Goal: Task Accomplishment & Management: Use online tool/utility

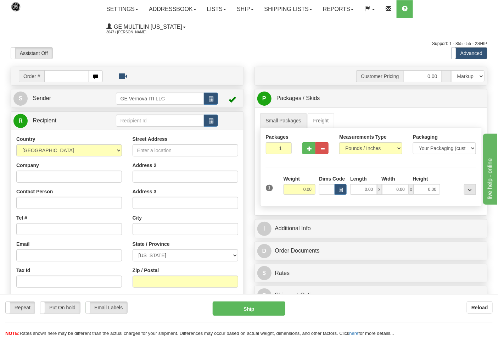
click at [446, 13] on ul "Settings Shipping Preferences Fields Preferences New Addressbook Recipients Sen…" at bounding box center [294, 17] width 386 height 35
click at [59, 79] on input "text" at bounding box center [66, 76] width 45 height 12
type input "86684751"
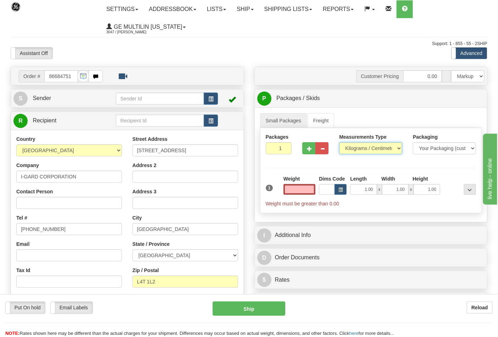
type input "0.00"
click at [395, 151] on select "Pounds / Inches Kilograms / Centimeters" at bounding box center [370, 148] width 63 height 12
select select "0"
click at [339, 143] on select "Pounds / Inches Kilograms / Centimeters" at bounding box center [370, 148] width 63 height 12
drag, startPoint x: 307, startPoint y: 190, endPoint x: 322, endPoint y: 190, distance: 14.5
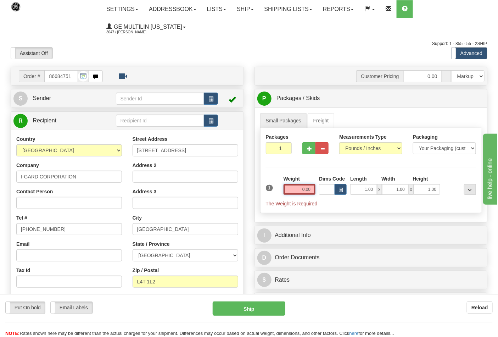
click at [322, 190] on div "1 Weight 0.00 Dims Code 1.00" at bounding box center [371, 191] width 214 height 32
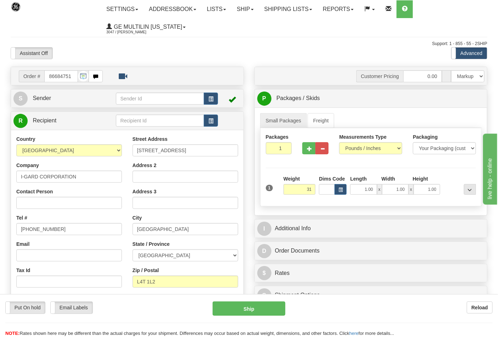
type input "31.00"
click at [455, 211] on div "Small Packages Freight Packages 1 1 Measurements Type" at bounding box center [371, 161] width 233 height 108
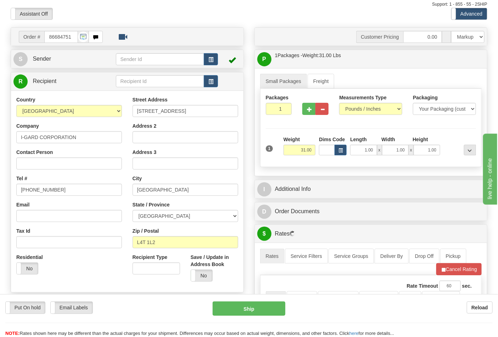
scroll to position [79, 0]
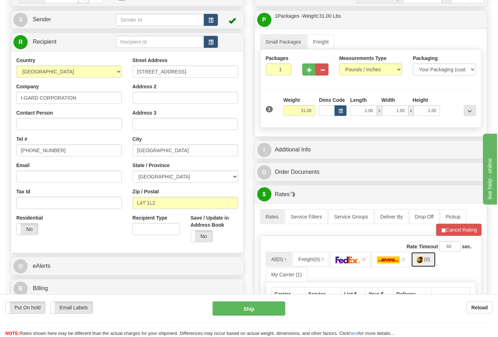
click at [434, 263] on link "(0)" at bounding box center [423, 259] width 25 height 15
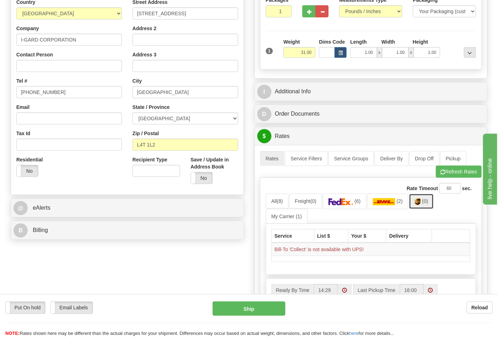
scroll to position [157, 0]
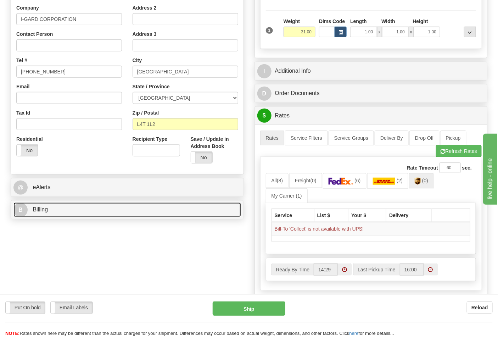
click at [66, 207] on link "B Billing" at bounding box center [127, 209] width 228 height 15
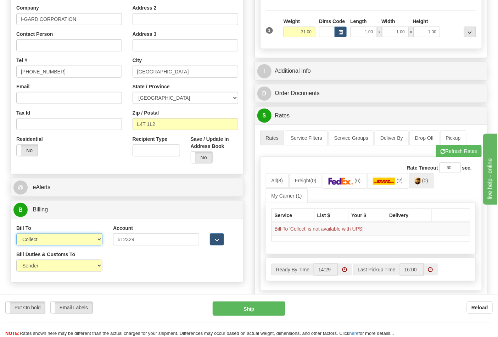
click at [44, 239] on select "Sender Recipient Third Party Collect" at bounding box center [59, 239] width 86 height 12
click at [16, 234] on select "Sender Recipient Third Party Collect" at bounding box center [59, 239] width 86 height 12
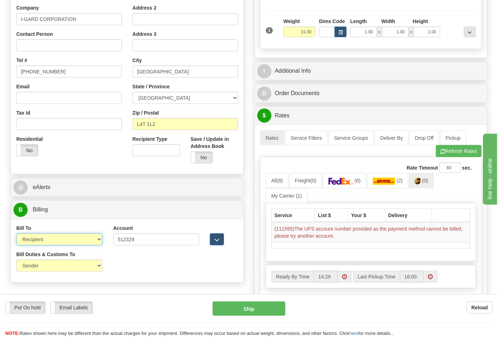
click at [51, 237] on select "Sender Recipient Third Party Collect" at bounding box center [59, 239] width 86 height 12
click at [16, 234] on select "Sender Recipient Third Party Collect" at bounding box center [59, 239] width 86 height 12
click at [62, 240] on select "Sender Recipient Third Party Collect" at bounding box center [59, 239] width 86 height 12
select select "2"
click at [16, 234] on select "Sender Recipient Third Party Collect" at bounding box center [59, 239] width 86 height 12
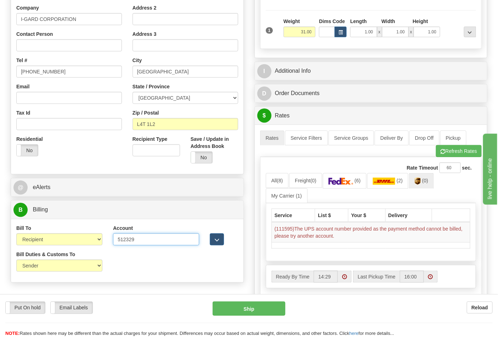
drag, startPoint x: 146, startPoint y: 240, endPoint x: 100, endPoint y: 235, distance: 45.7
click at [100, 235] on div "Bill To Sender Recipient Third Party Collect Account 512329 3rd Party Account L…" at bounding box center [127, 237] width 233 height 26
click at [459, 147] on button "Refresh Rates" at bounding box center [459, 151] width 46 height 12
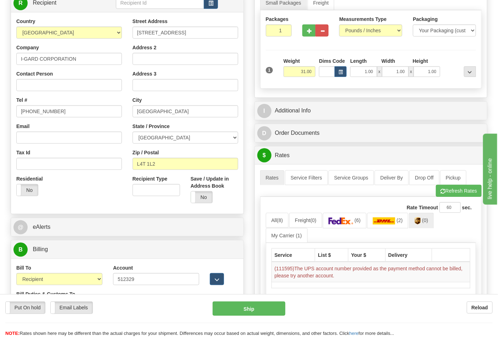
scroll to position [118, 0]
click at [182, 160] on input "L4T 1L2" at bounding box center [186, 163] width 106 height 12
click at [147, 162] on input "L4T 1L2" at bounding box center [186, 163] width 106 height 12
type input "L4T1L2"
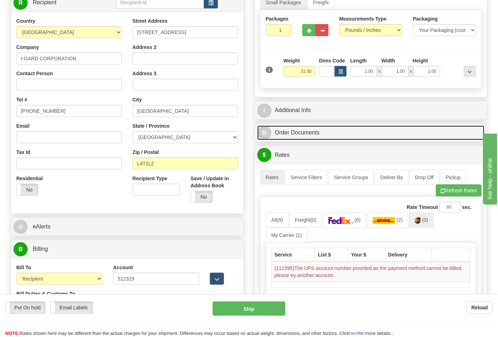
click at [384, 140] on link "D Order Documents" at bounding box center [371, 133] width 228 height 15
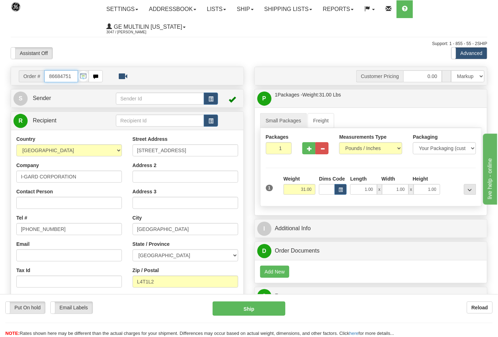
scroll to position [0, 0]
drag, startPoint x: 73, startPoint y: 77, endPoint x: 39, endPoint y: 78, distance: 34.4
click at [39, 78] on div "Order # 86684751" at bounding box center [61, 76] width 84 height 12
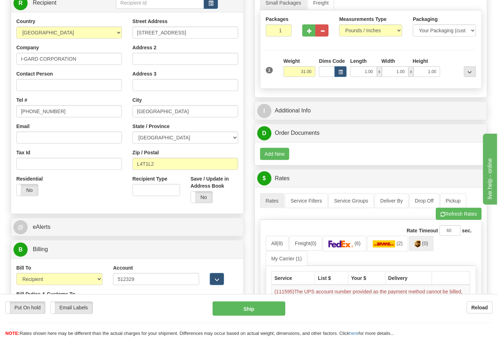
scroll to position [39, 0]
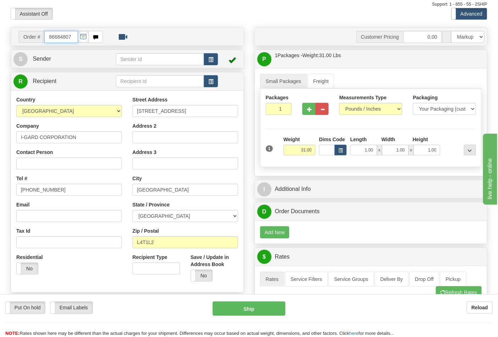
type input "86684807"
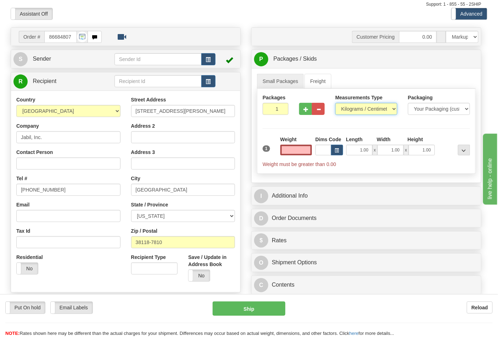
type input "0.00"
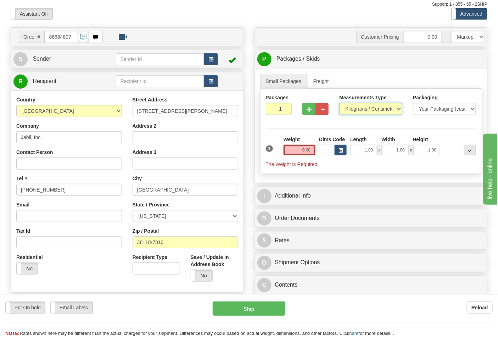
click at [358, 112] on select "Pounds / Inches Kilograms / Centimeters" at bounding box center [370, 109] width 63 height 12
select select "0"
click at [339, 103] on select "Pounds / Inches Kilograms / Centimeters" at bounding box center [370, 109] width 63 height 12
click at [314, 147] on input "0.00" at bounding box center [300, 150] width 32 height 11
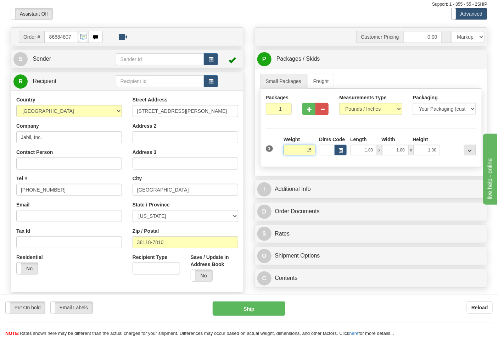
click button "Delete" at bounding box center [0, 0] width 0 height 0
type input "15.00"
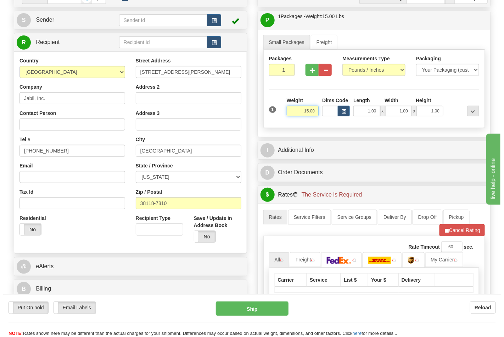
scroll to position [197, 0]
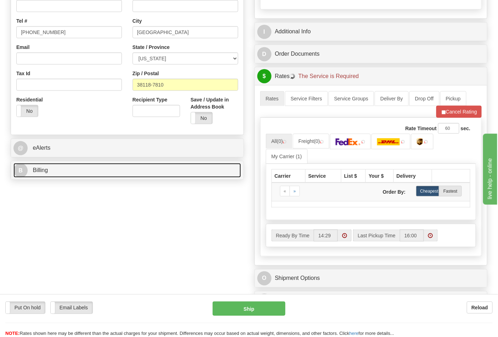
click at [83, 167] on link "B Billing" at bounding box center [127, 170] width 228 height 15
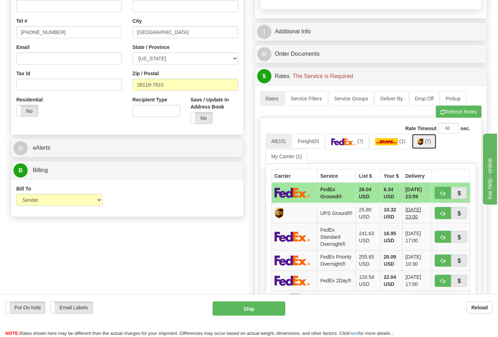
click at [435, 145] on link "(7)" at bounding box center [424, 141] width 25 height 15
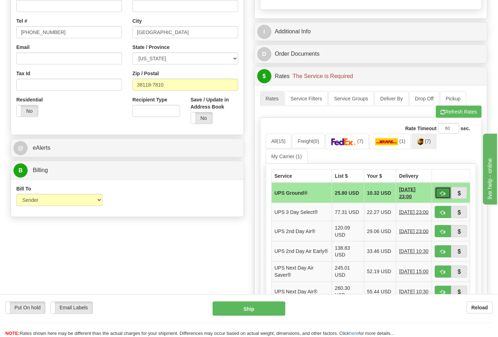
click at [442, 191] on span "button" at bounding box center [443, 193] width 5 height 5
type input "03"
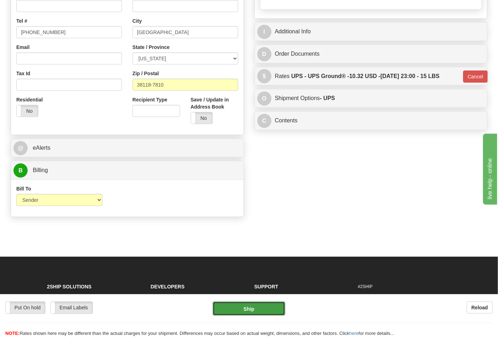
click at [264, 312] on button "Ship" at bounding box center [249, 308] width 72 height 14
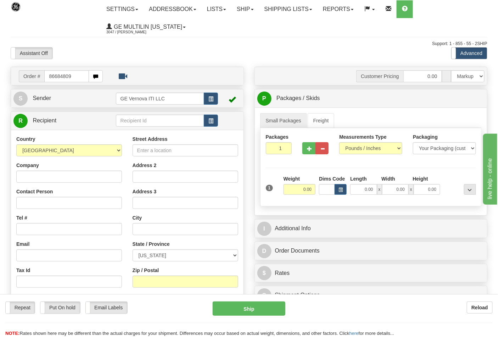
type input "86684809"
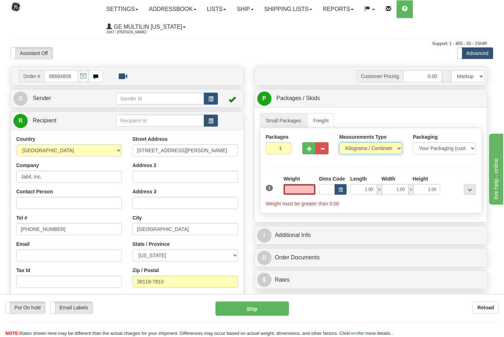
type input "0.00"
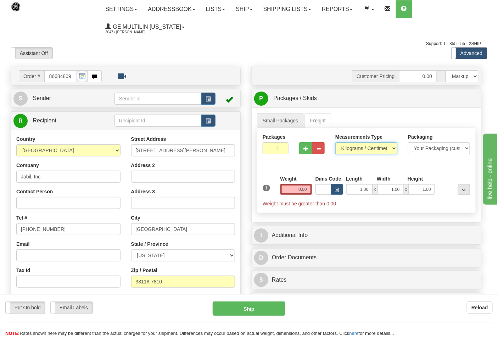
click at [352, 147] on select "Pounds / Inches Kilograms / Centimeters" at bounding box center [366, 148] width 62 height 12
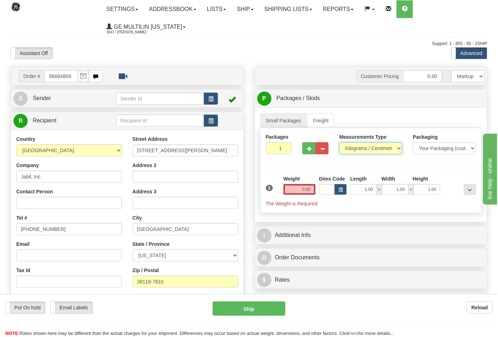
select select "0"
click at [339, 143] on select "Pounds / Inches Kilograms / Centimeters" at bounding box center [370, 148] width 63 height 12
click at [313, 189] on input "0.00" at bounding box center [300, 189] width 32 height 11
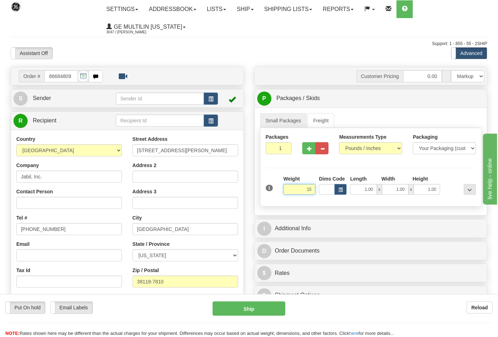
click button "Delete" at bounding box center [0, 0] width 0 height 0
type input "15.00"
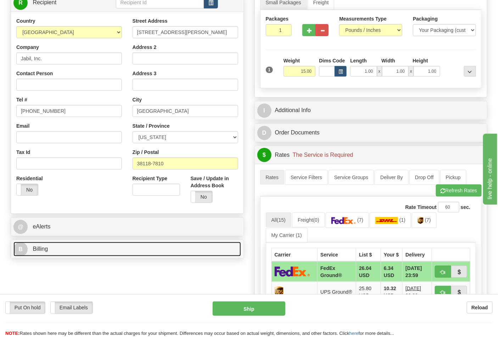
click at [68, 246] on link "B Billing" at bounding box center [127, 249] width 228 height 15
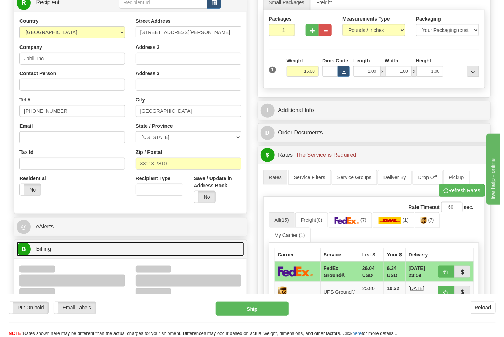
scroll to position [236, 0]
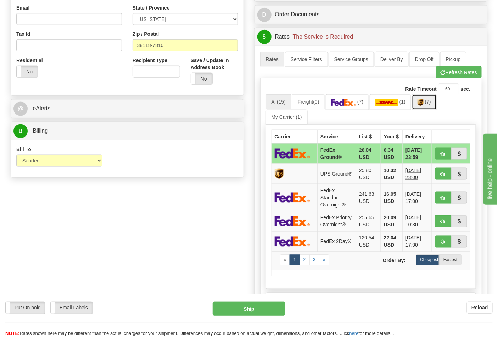
click at [424, 106] on img at bounding box center [421, 102] width 6 height 7
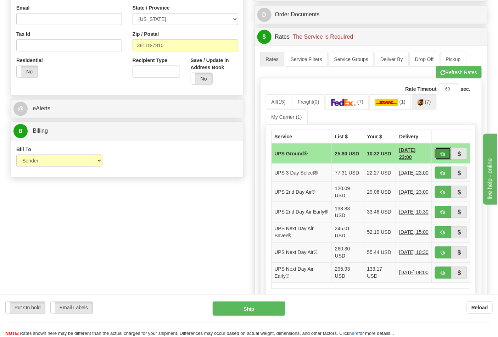
click at [441, 155] on span "button" at bounding box center [443, 154] width 5 height 5
type input "03"
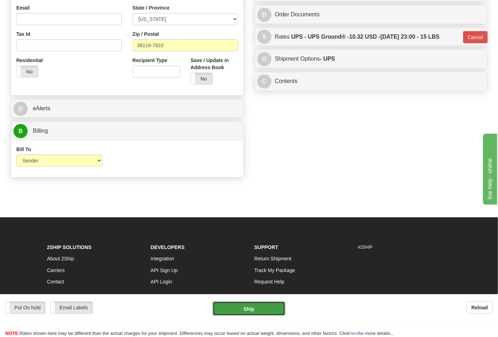
click at [243, 307] on button "Ship" at bounding box center [249, 308] width 72 height 14
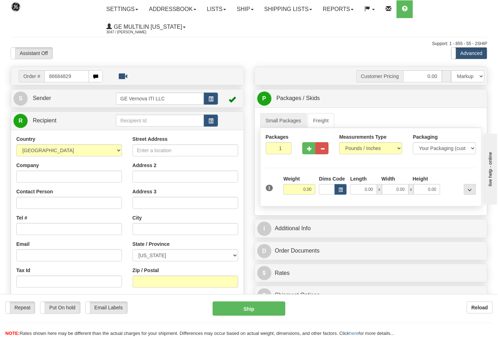
type input "86684829"
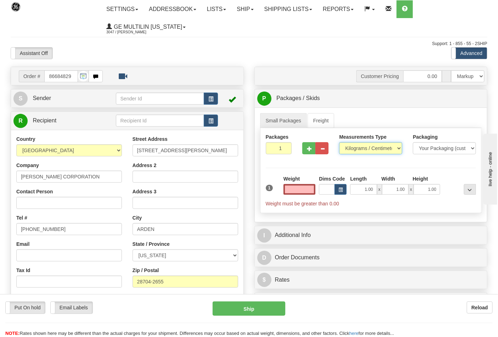
type input "0.00"
click at [357, 151] on select "Pounds / Inches Kilograms / Centimeters" at bounding box center [370, 148] width 63 height 12
select select "0"
click at [339, 143] on select "Pounds / Inches Kilograms / Centimeters" at bounding box center [370, 148] width 63 height 12
click at [308, 150] on span "button" at bounding box center [309, 148] width 5 height 5
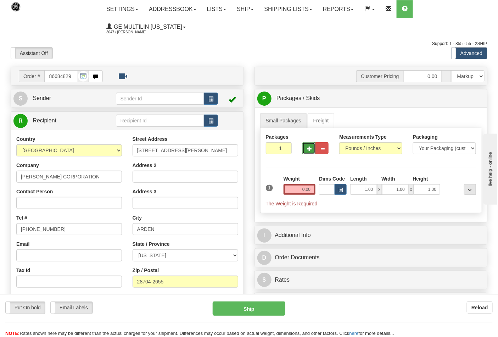
type input "2"
click at [311, 190] on input "0.00" at bounding box center [300, 189] width 32 height 11
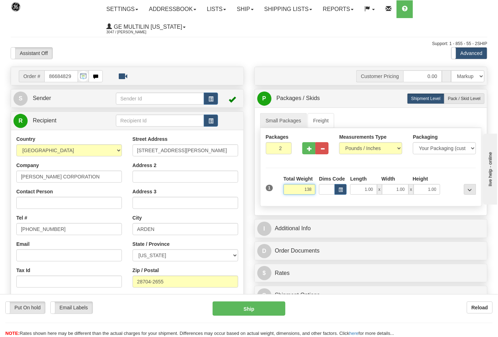
click button "Delete" at bounding box center [0, 0] width 0 height 0
type input "138.00"
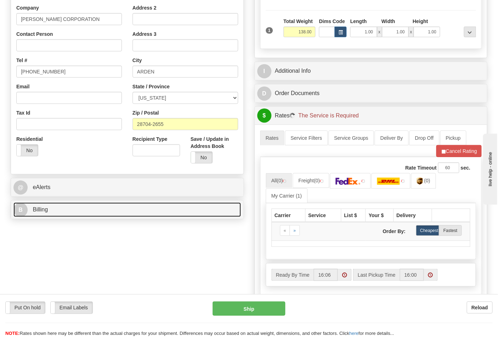
click at [76, 209] on link "B Billing" at bounding box center [127, 209] width 228 height 15
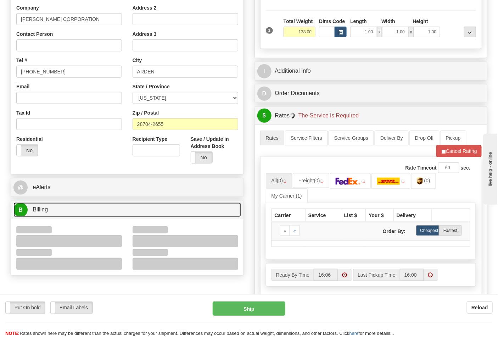
scroll to position [236, 0]
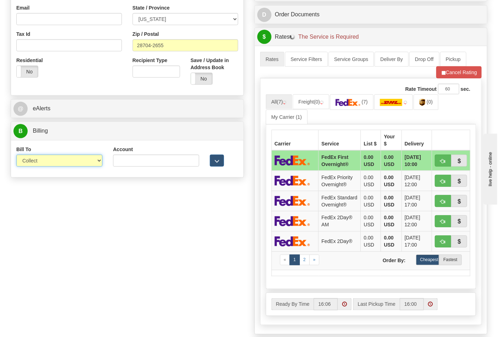
click at [45, 165] on select "Sender Recipient Third Party Collect" at bounding box center [59, 161] width 86 height 12
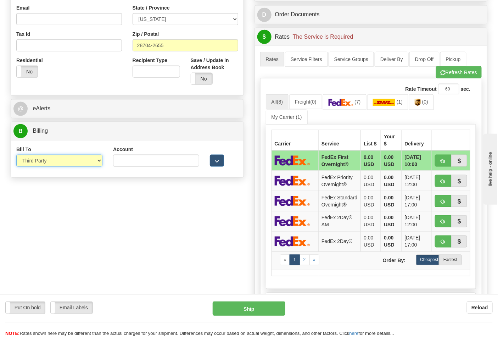
click at [16, 155] on select "Sender Recipient Third Party Collect" at bounding box center [59, 161] width 86 height 12
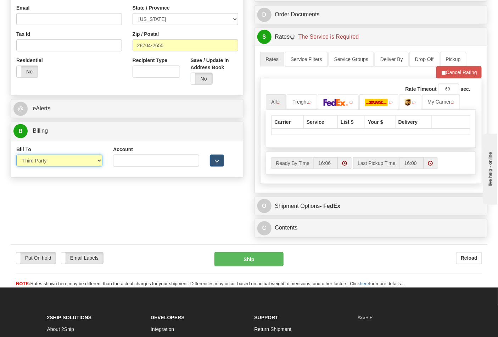
drag, startPoint x: 46, startPoint y: 167, endPoint x: 47, endPoint y: 163, distance: 3.6
click at [47, 167] on select "Sender Recipient Third Party Collect" at bounding box center [59, 161] width 86 height 12
select select "2"
click at [16, 155] on select "Sender Recipient Third Party Collect" at bounding box center [59, 161] width 86 height 12
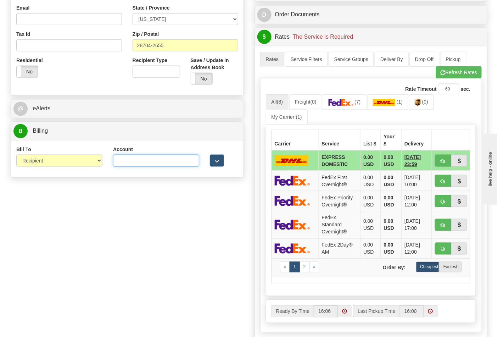
click at [152, 162] on input "Account" at bounding box center [156, 161] width 86 height 12
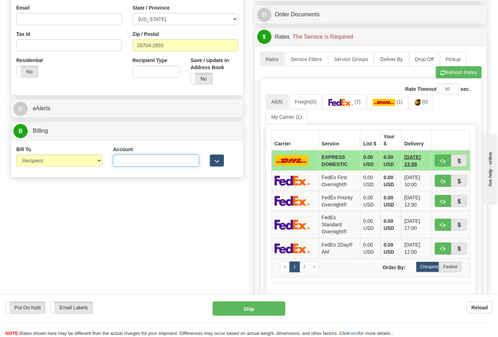
paste input "103014760"
type input "103014760"
click at [365, 104] on link "(7)" at bounding box center [345, 101] width 44 height 15
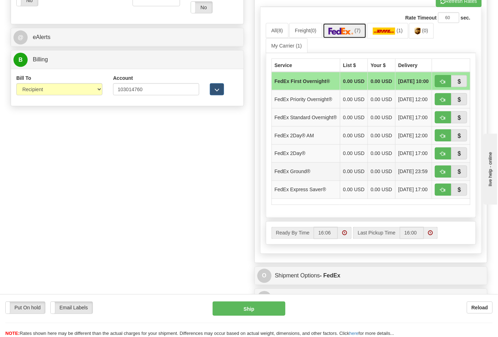
scroll to position [315, 0]
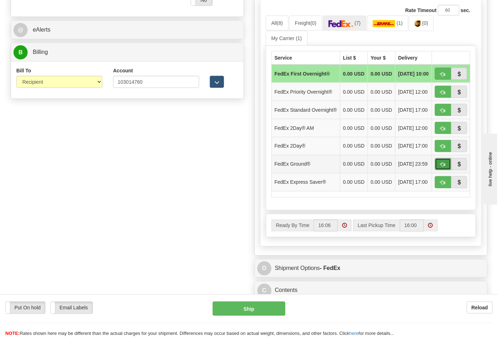
click at [444, 167] on span "button" at bounding box center [443, 164] width 5 height 5
type input "92"
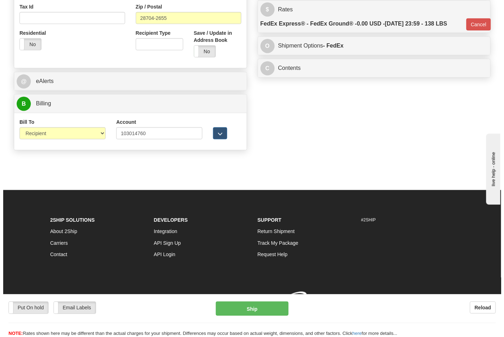
scroll to position [275, 0]
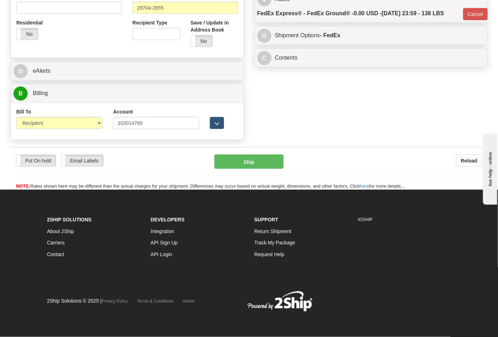
click at [246, 150] on div "Put On hold Put On hold Email Labels Email Labels Edit Reload Ship Reload" at bounding box center [249, 168] width 477 height 43
click at [253, 160] on button "Ship" at bounding box center [248, 162] width 69 height 14
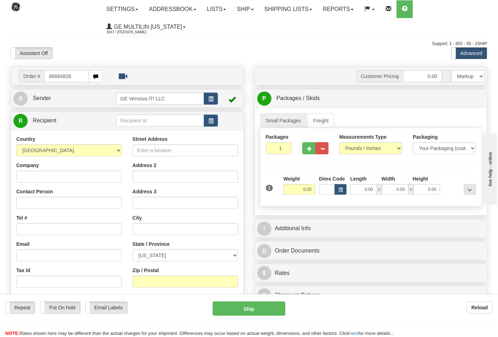
type input "86684826"
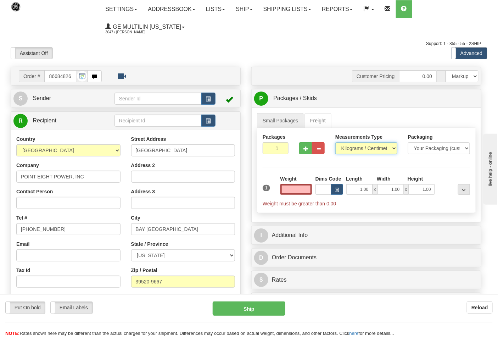
type input "0.00"
click at [357, 148] on select "Pounds / Inches Kilograms / Centimeters" at bounding box center [366, 148] width 62 height 12
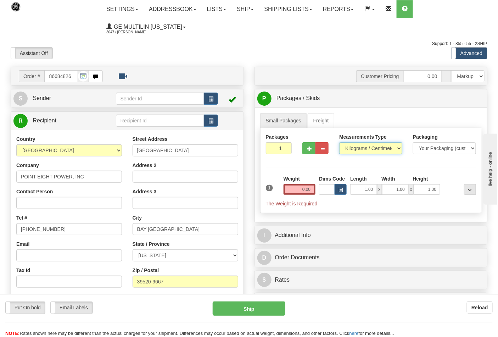
select select "0"
click at [339, 143] on select "Pounds / Inches Kilograms / Centimeters" at bounding box center [370, 148] width 63 height 12
click at [315, 189] on input "0.00" at bounding box center [300, 189] width 32 height 11
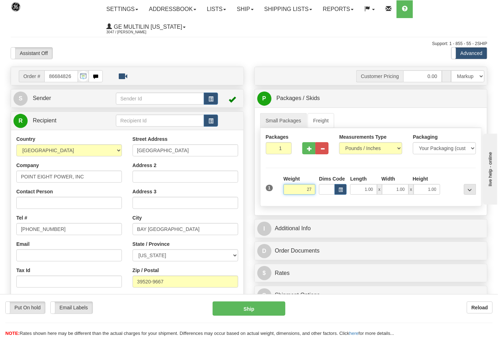
click button "Delete" at bounding box center [0, 0] width 0 height 0
type input "27.00"
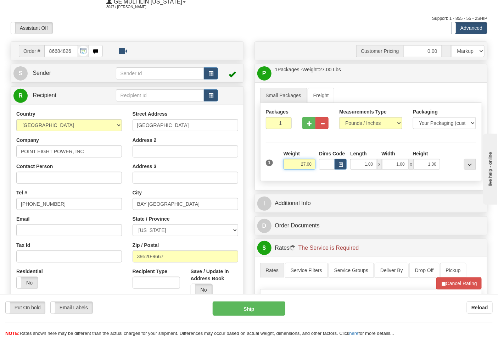
scroll to position [118, 0]
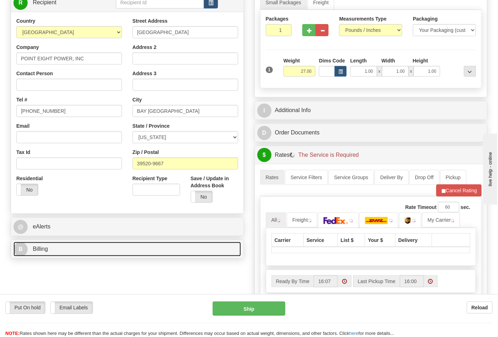
click at [69, 253] on link "B Billing" at bounding box center [127, 249] width 228 height 15
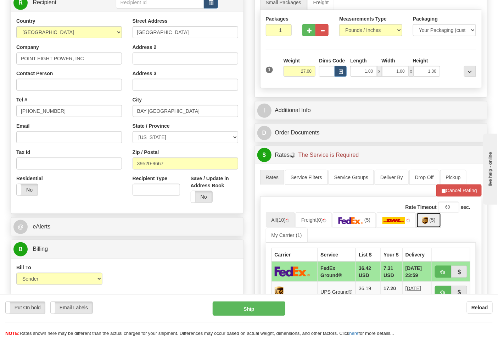
click at [426, 224] on img at bounding box center [425, 220] width 6 height 7
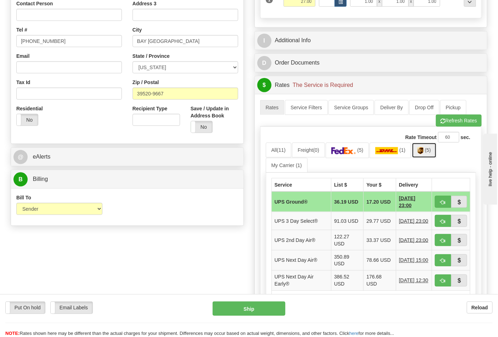
scroll to position [275, 0]
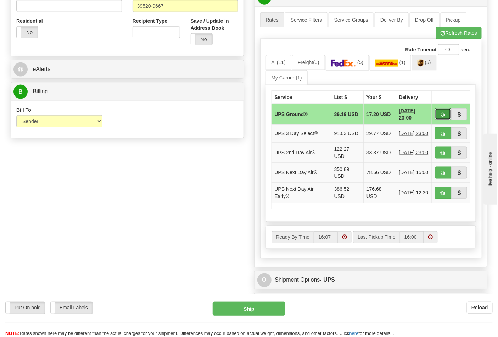
click at [440, 116] on button "button" at bounding box center [443, 114] width 16 height 12
type input "03"
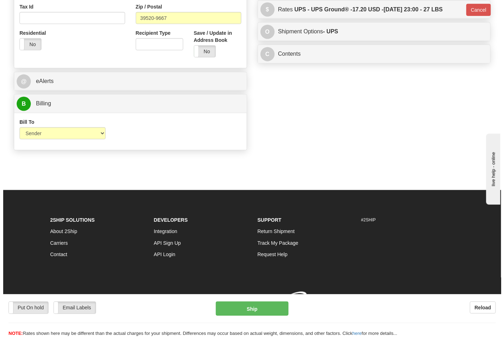
scroll to position [264, 0]
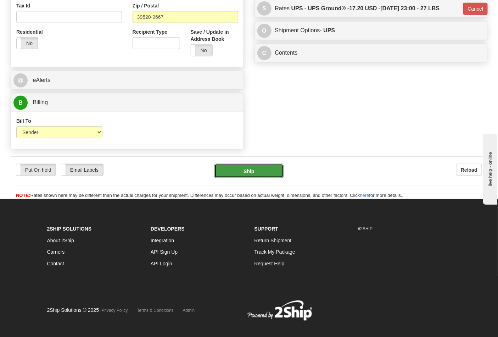
click at [236, 173] on button "Ship" at bounding box center [248, 171] width 69 height 14
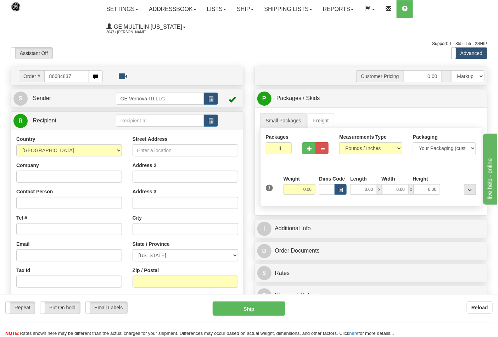
type input "86684837"
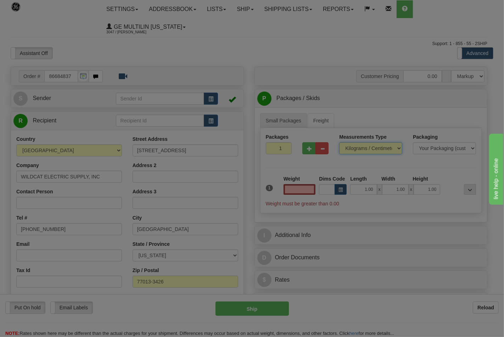
type input "0.00"
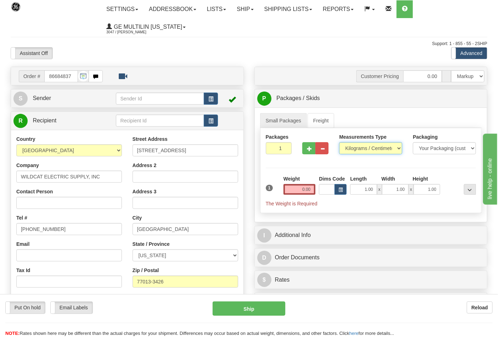
click at [357, 149] on select "Pounds / Inches Kilograms / Centimeters" at bounding box center [370, 148] width 63 height 12
select select "0"
click at [339, 143] on select "Pounds / Inches Kilograms / Centimeters" at bounding box center [370, 148] width 63 height 12
click at [316, 191] on div "Weight 0.00" at bounding box center [300, 187] width 36 height 25
click at [313, 192] on input "0.00" at bounding box center [300, 189] width 32 height 11
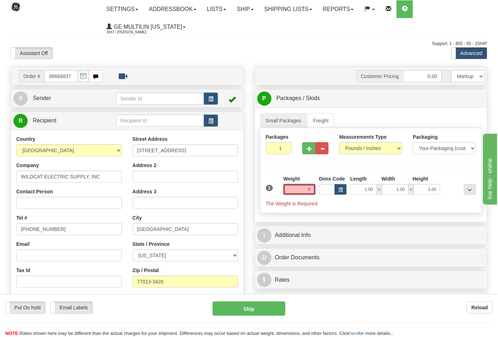
click button "Delete" at bounding box center [0, 0] width 0 height 0
type input "6.00"
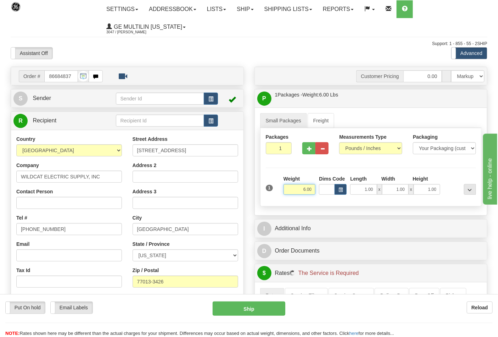
scroll to position [197, 0]
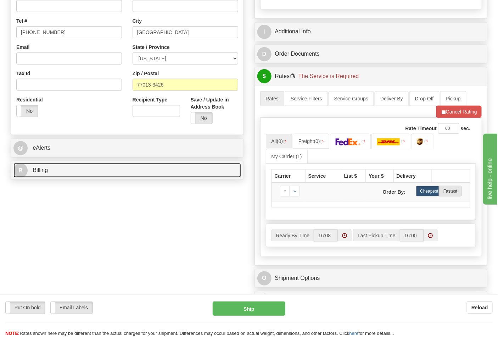
click at [64, 167] on link "B Billing" at bounding box center [127, 170] width 228 height 15
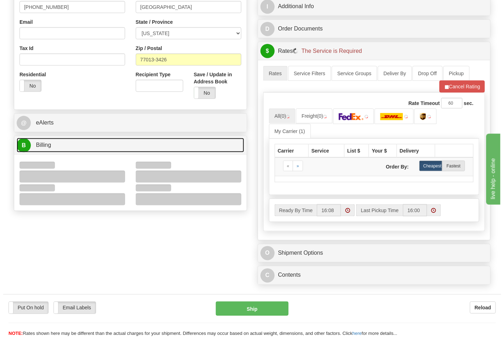
scroll to position [236, 0]
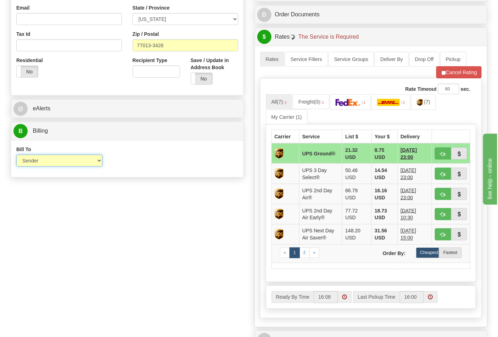
click at [38, 164] on select "Sender Recipient Third Party Collect" at bounding box center [59, 161] width 86 height 12
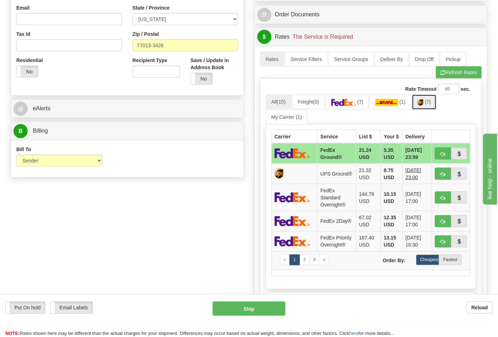
click at [431, 100] on link "(7)" at bounding box center [424, 101] width 25 height 15
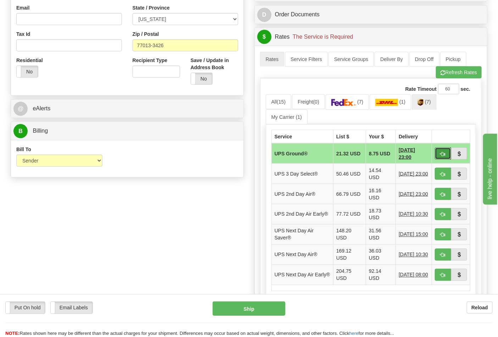
drag, startPoint x: 440, startPoint y: 154, endPoint x: 414, endPoint y: 154, distance: 25.9
click at [440, 153] on button "button" at bounding box center [443, 153] width 16 height 12
type input "03"
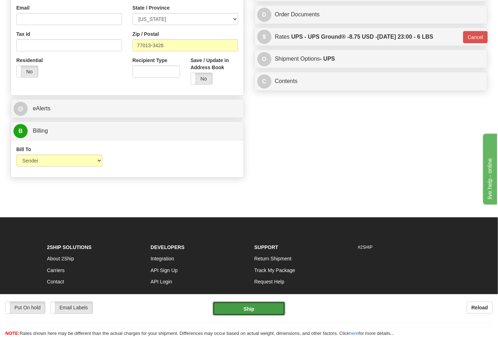
click at [260, 310] on button "Ship" at bounding box center [249, 308] width 72 height 14
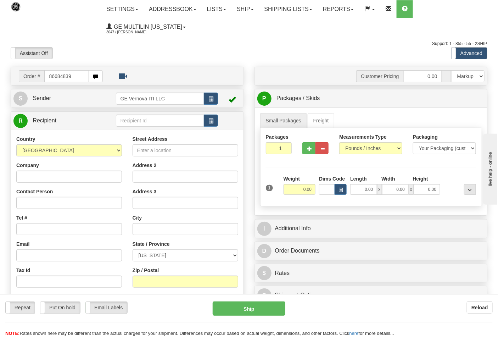
type input "86684839"
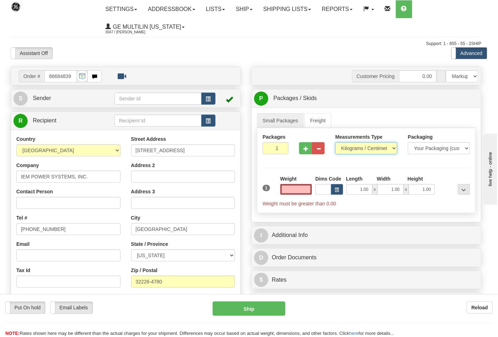
type input "0.00"
click at [351, 148] on select "Pounds / Inches Kilograms / Centimeters" at bounding box center [366, 148] width 62 height 12
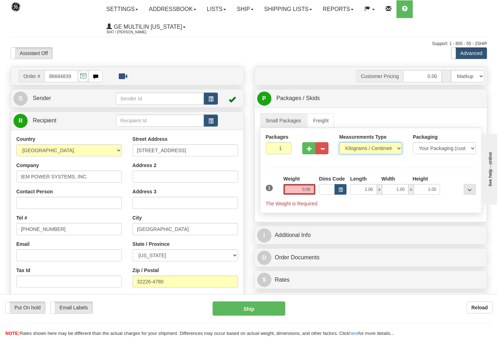
select select "0"
click at [339, 143] on select "Pounds / Inches Kilograms / Centimeters" at bounding box center [370, 148] width 63 height 12
click at [310, 151] on span "button" at bounding box center [309, 148] width 5 height 5
type input "2"
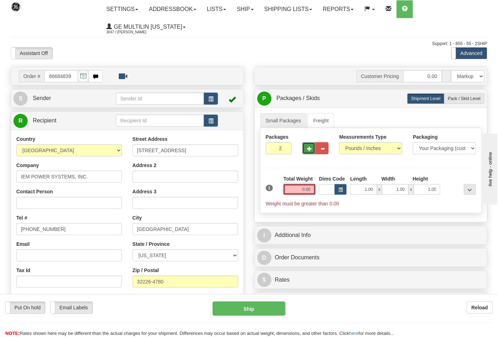
click at [312, 192] on input "0.00" at bounding box center [300, 189] width 32 height 11
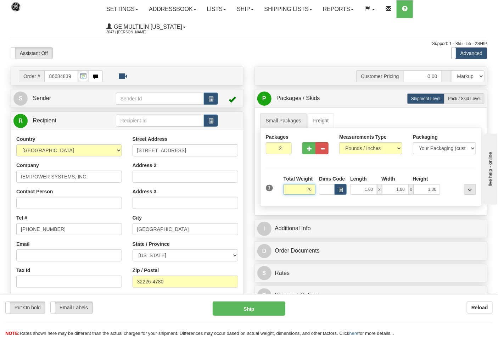
click button "Delete" at bounding box center [0, 0] width 0 height 0
type input "76.00"
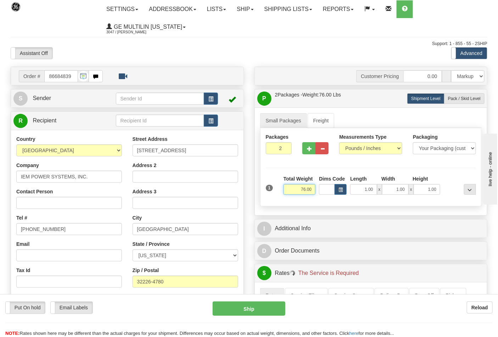
scroll to position [157, 0]
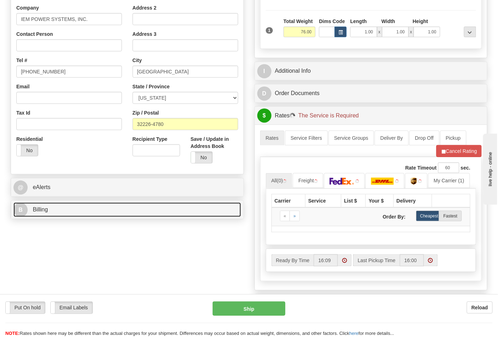
click at [67, 214] on link "B Billing" at bounding box center [127, 209] width 228 height 15
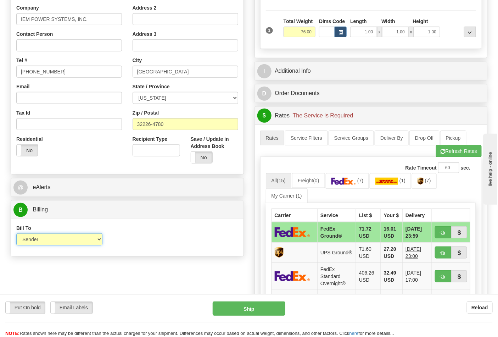
drag, startPoint x: 58, startPoint y: 241, endPoint x: 54, endPoint y: 245, distance: 6.0
click at [58, 241] on select "Sender Recipient Third Party Collect" at bounding box center [59, 239] width 86 height 12
select select "2"
click at [16, 234] on select "Sender Recipient Third Party Collect" at bounding box center [59, 239] width 86 height 12
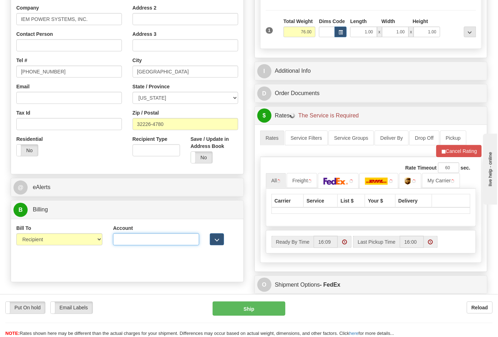
click at [125, 240] on input "Account" at bounding box center [156, 239] width 86 height 12
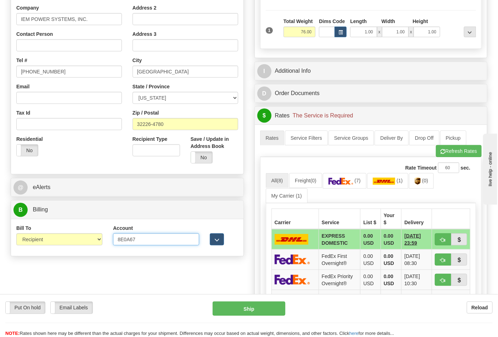
type input "8E0A67"
click button "Delete" at bounding box center [0, 0] width 0 height 0
click at [464, 150] on button "Refresh Rates" at bounding box center [459, 151] width 46 height 12
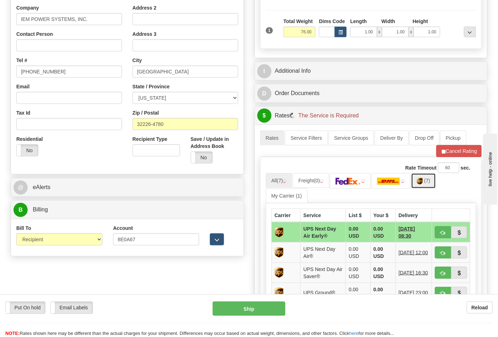
click at [423, 184] on img at bounding box center [420, 181] width 6 height 7
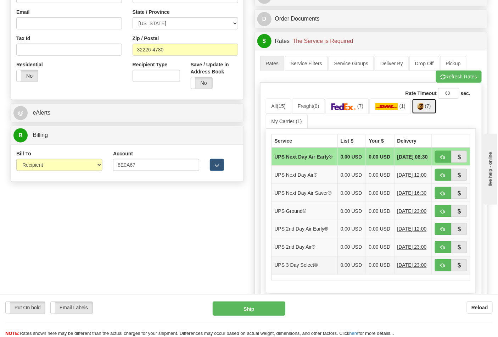
scroll to position [315, 0]
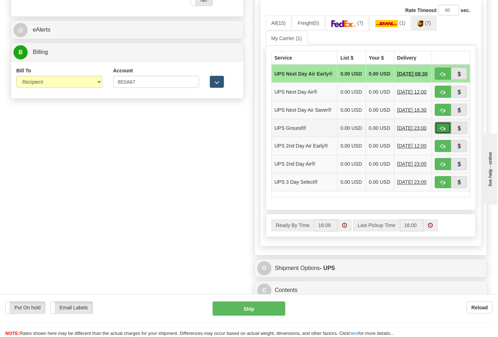
click at [439, 134] on button "button" at bounding box center [443, 128] width 16 height 12
type input "03"
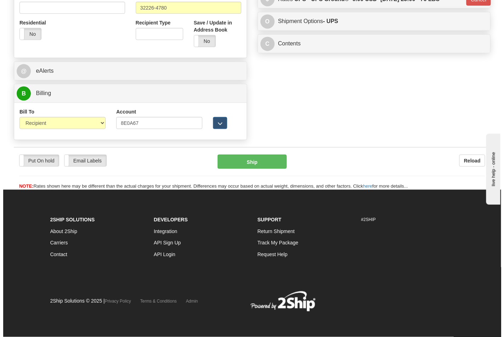
scroll to position [275, 0]
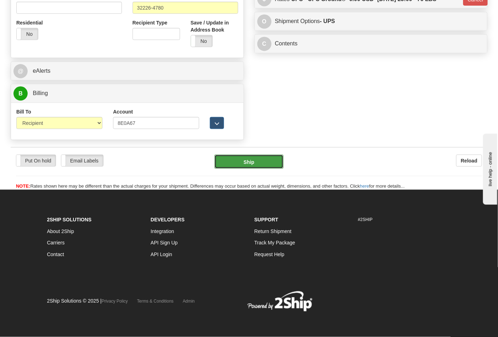
click at [250, 158] on button "Ship" at bounding box center [248, 162] width 69 height 14
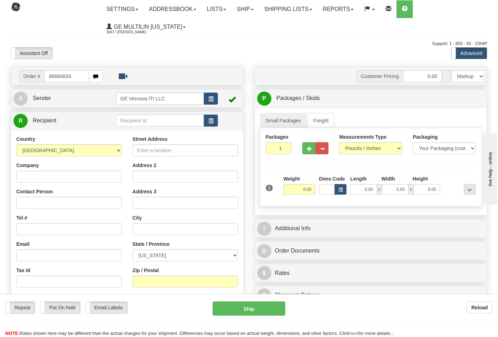
type input "86684834"
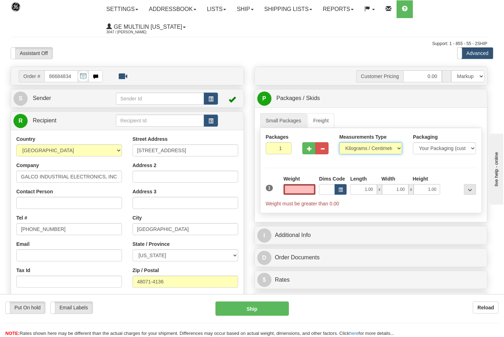
type input "0.00"
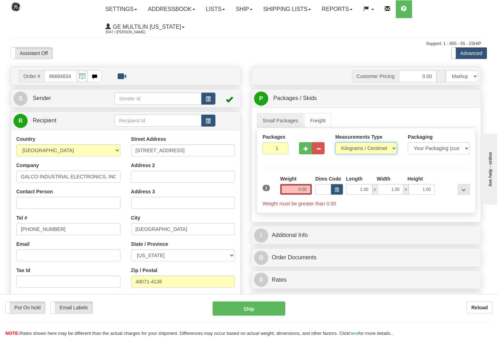
click at [361, 148] on select "Pounds / Inches Kilograms / Centimeters" at bounding box center [366, 148] width 62 height 12
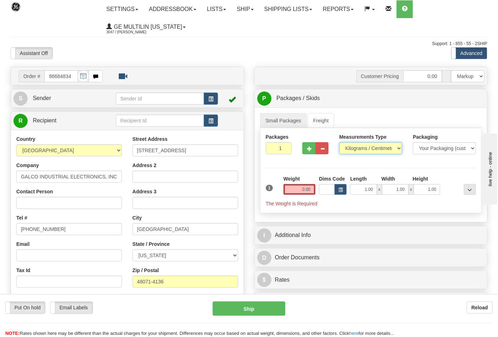
select select "0"
click at [339, 143] on select "Pounds / Inches Kilograms / Centimeters" at bounding box center [370, 148] width 63 height 12
click at [310, 191] on input "0.00" at bounding box center [300, 189] width 32 height 11
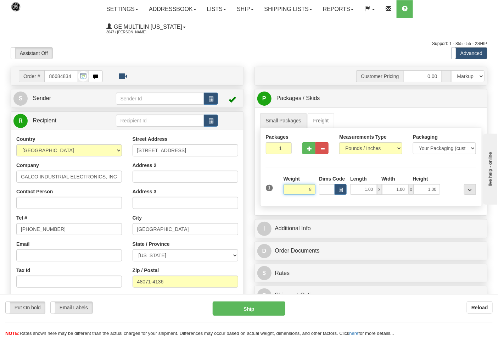
click button "Delete" at bounding box center [0, 0] width 0 height 0
type input "8.00"
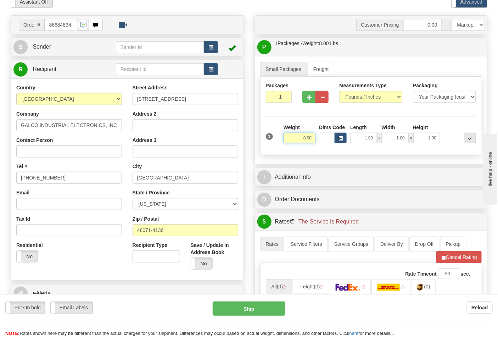
scroll to position [157, 0]
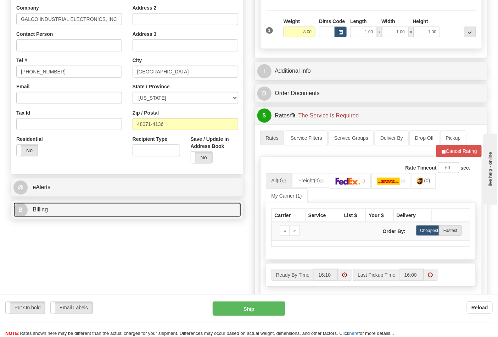
click at [64, 214] on link "B Billing" at bounding box center [127, 209] width 228 height 15
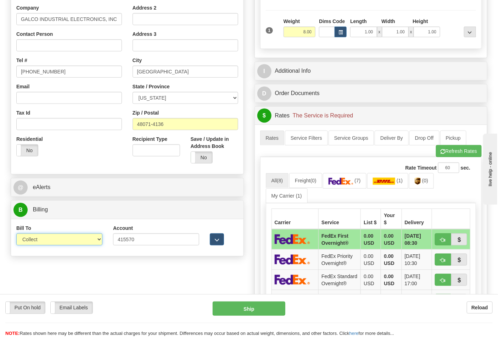
click at [57, 240] on select "Sender Recipient Third Party Collect" at bounding box center [59, 239] width 86 height 12
select select "2"
click at [16, 234] on select "Sender Recipient Third Party Collect" at bounding box center [59, 239] width 86 height 12
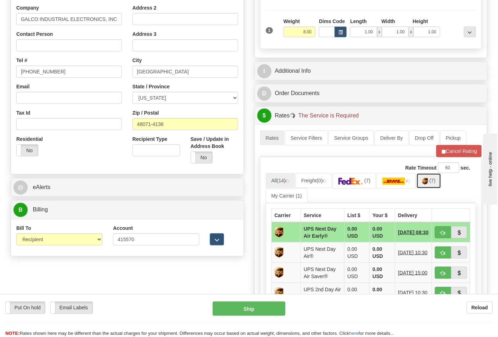
click at [425, 185] on img at bounding box center [425, 181] width 6 height 7
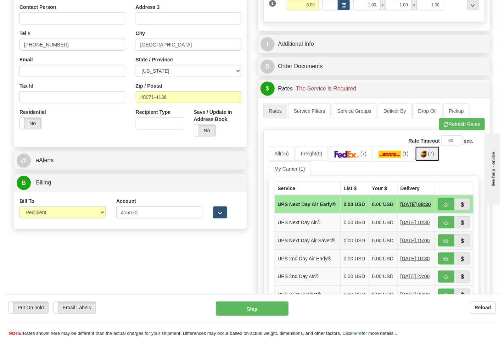
scroll to position [236, 0]
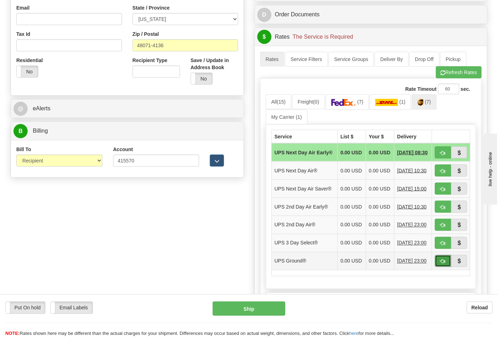
drag, startPoint x: 441, startPoint y: 277, endPoint x: 438, endPoint y: 274, distance: 4.5
click at [441, 264] on span "button" at bounding box center [443, 261] width 5 height 5
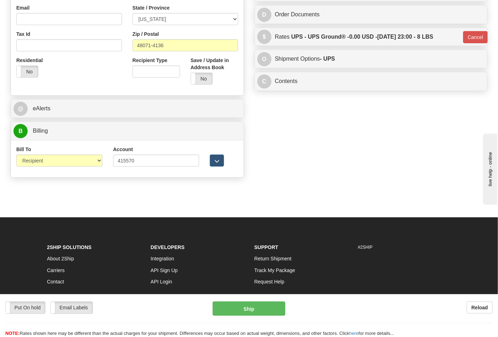
type input "03"
click at [265, 317] on div "Put On hold Put On hold Email Labels Email Labels Edit Reload Ship" at bounding box center [249, 318] width 498 height 35
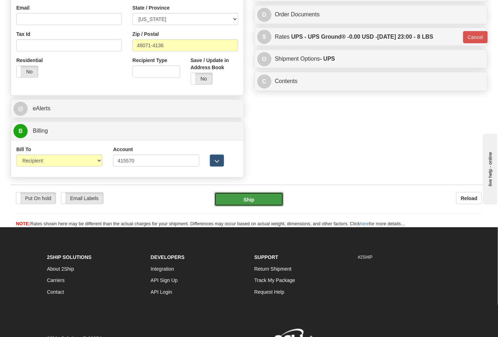
click at [230, 204] on button "Ship" at bounding box center [248, 199] width 69 height 14
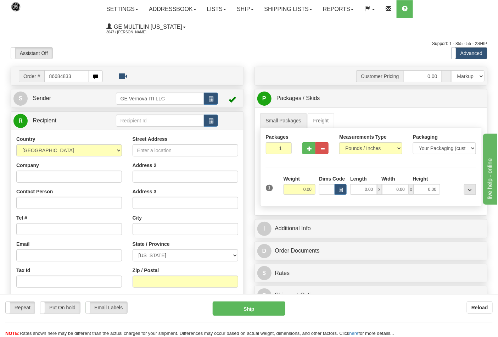
type input "86684833"
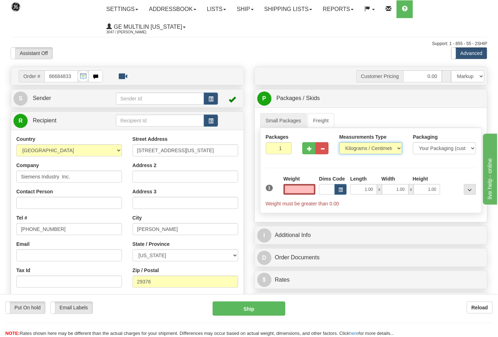
type input "0.00"
click at [360, 150] on select "Pounds / Inches Kilograms / Centimeters" at bounding box center [370, 148] width 63 height 12
select select "0"
click at [339, 143] on select "Pounds / Inches Kilograms / Centimeters" at bounding box center [370, 148] width 63 height 12
click at [311, 191] on input "0.00" at bounding box center [300, 189] width 32 height 11
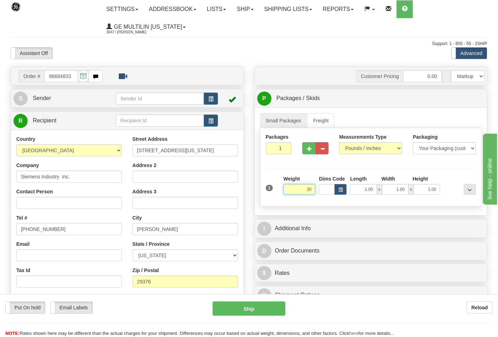
click button "Delete" at bounding box center [0, 0] width 0 height 0
type input "20.00"
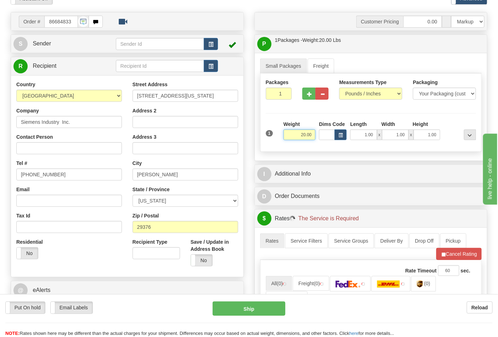
scroll to position [157, 0]
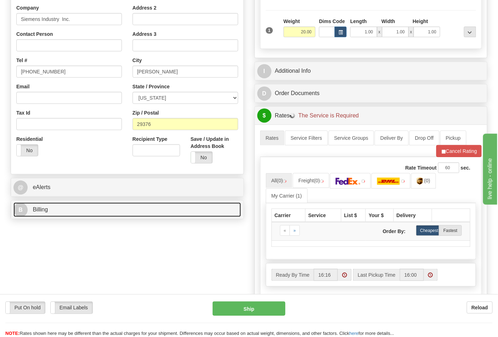
click at [69, 208] on link "B Billing" at bounding box center [127, 209] width 228 height 15
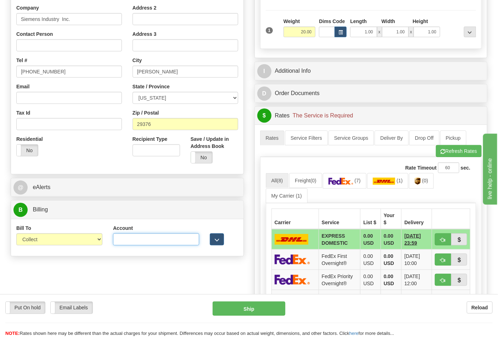
click at [155, 238] on input "Account" at bounding box center [156, 239] width 86 height 12
paste input "751135"
drag, startPoint x: 448, startPoint y: 155, endPoint x: 447, endPoint y: 167, distance: 11.7
click at [448, 154] on button "Refresh Rates" at bounding box center [459, 151] width 46 height 12
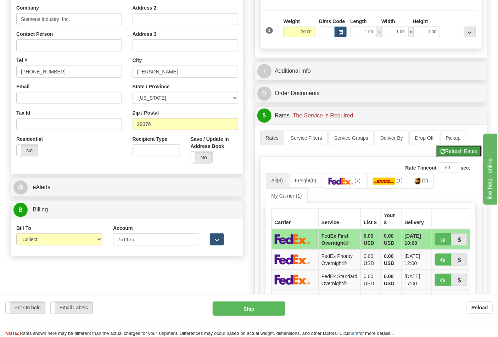
click at [451, 152] on button "Refresh Rates" at bounding box center [459, 151] width 46 height 12
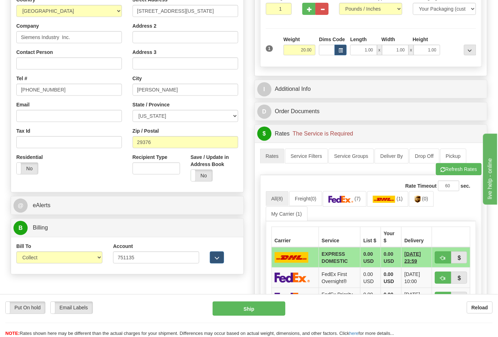
scroll to position [197, 0]
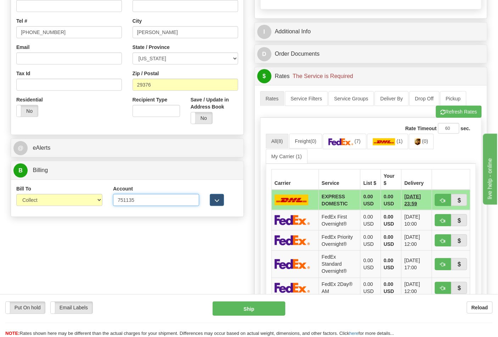
drag, startPoint x: 144, startPoint y: 204, endPoint x: 105, endPoint y: 204, distance: 39.0
click at [105, 204] on div "Bill To Sender Recipient Third Party Collect Account 751135 3rd Party Account L…" at bounding box center [127, 198] width 233 height 26
paste input "62651"
click at [444, 114] on span "button" at bounding box center [443, 112] width 5 height 5
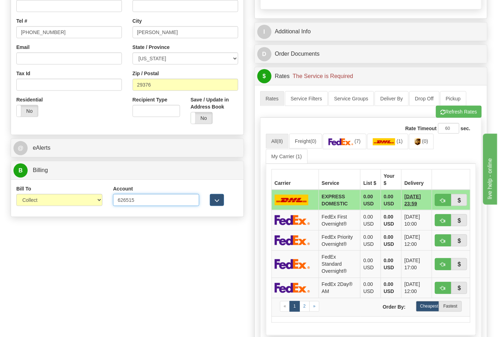
drag, startPoint x: 163, startPoint y: 203, endPoint x: 109, endPoint y: 195, distance: 54.5
click at [109, 195] on div "Account 626515 3rd Party Account List Please select" at bounding box center [156, 198] width 97 height 26
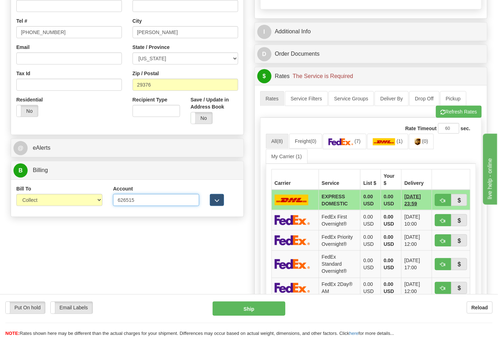
paste input "75113"
type input "751135"
click at [448, 117] on button "Refresh Rates" at bounding box center [459, 112] width 46 height 12
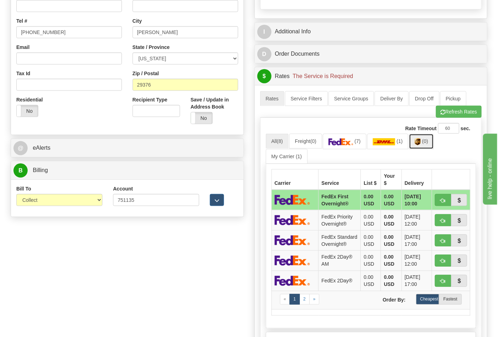
click at [428, 145] on link "(0)" at bounding box center [421, 141] width 25 height 15
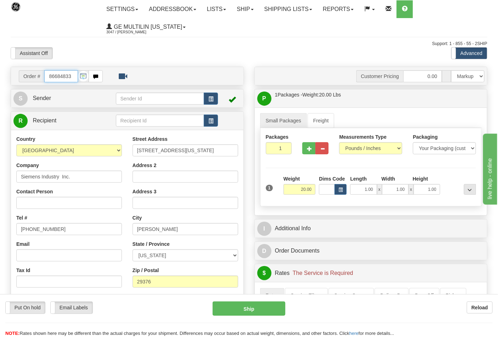
scroll to position [0, 0]
drag, startPoint x: 74, startPoint y: 77, endPoint x: 27, endPoint y: 77, distance: 47.2
click at [27, 77] on div "Order # 86684833" at bounding box center [61, 76] width 84 height 12
type input "86684835"
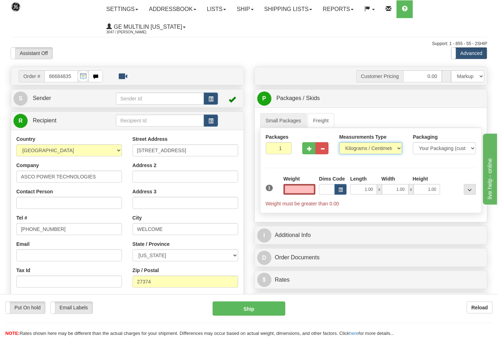
type input "0.00"
click at [357, 150] on select "Pounds / Inches Kilograms / Centimeters" at bounding box center [370, 148] width 63 height 12
select select "0"
click at [339, 143] on select "Pounds / Inches Kilograms / Centimeters" at bounding box center [370, 148] width 63 height 12
click at [314, 186] on input "0.00" at bounding box center [300, 189] width 32 height 11
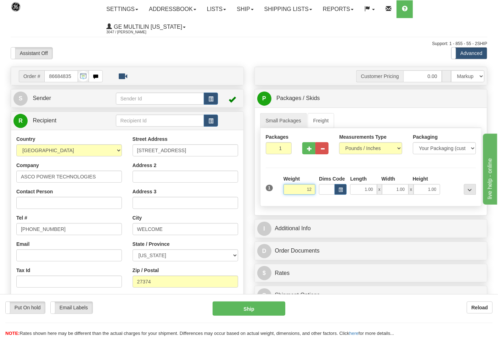
click button "Delete" at bounding box center [0, 0] width 0 height 0
type input "12.00"
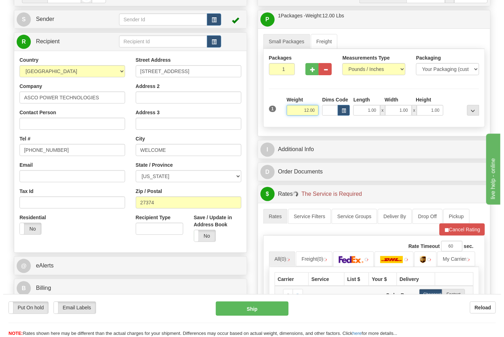
scroll to position [197, 0]
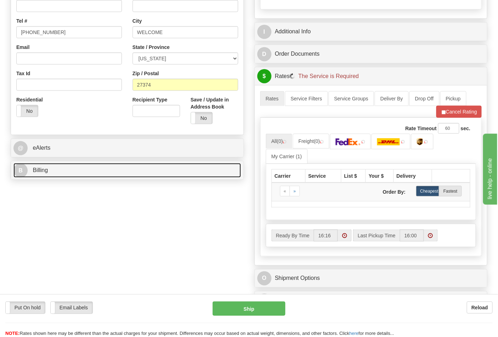
click at [61, 175] on link "B Billing" at bounding box center [127, 170] width 228 height 15
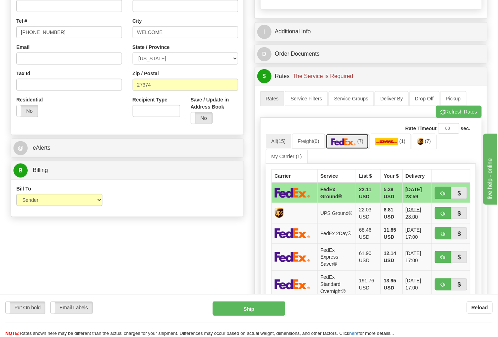
click at [359, 146] on link "(7)" at bounding box center [348, 141] width 44 height 15
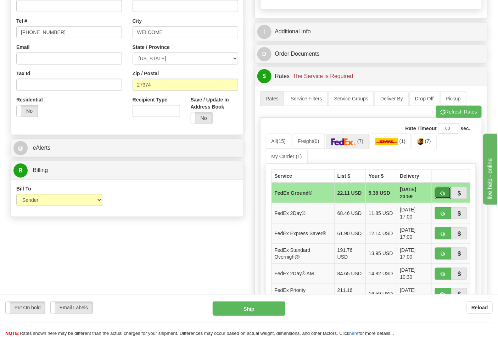
click at [441, 191] on span "button" at bounding box center [443, 193] width 5 height 5
type input "92"
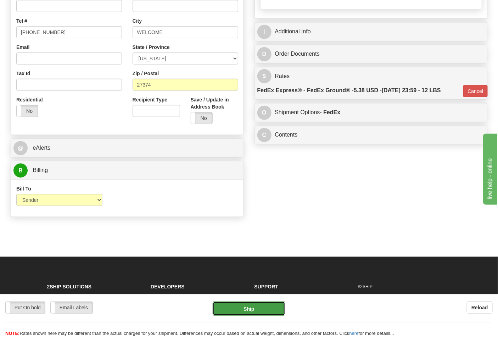
click at [252, 310] on button "Ship" at bounding box center [249, 308] width 72 height 14
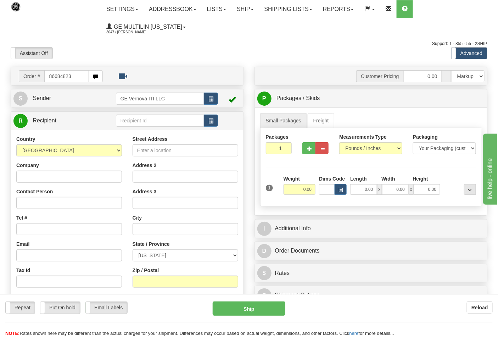
type input "86684823"
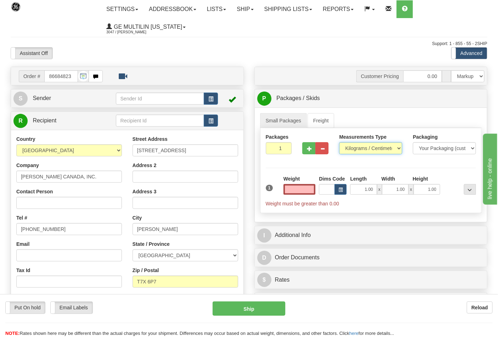
type input "0.00"
click at [357, 143] on select "Pounds / Inches Kilograms / Centimeters" at bounding box center [370, 148] width 63 height 12
select select "0"
click at [339, 143] on select "Pounds / Inches Kilograms / Centimeters" at bounding box center [370, 148] width 63 height 12
click at [313, 190] on input "0.00" at bounding box center [300, 189] width 32 height 11
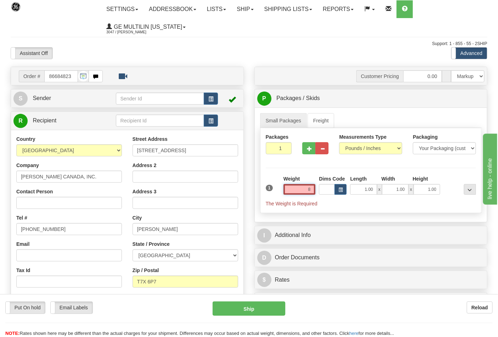
click button "Delete" at bounding box center [0, 0] width 0 height 0
type input "8.00"
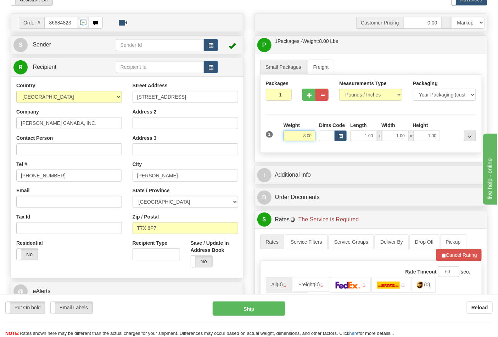
scroll to position [157, 0]
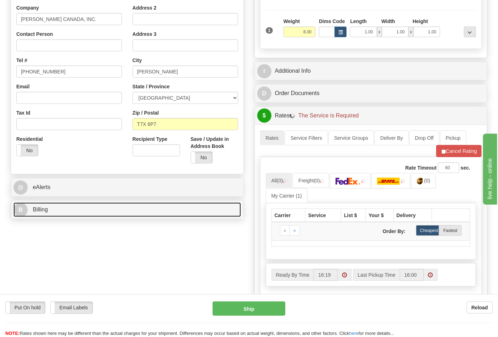
click at [60, 210] on link "B Billing" at bounding box center [127, 209] width 228 height 15
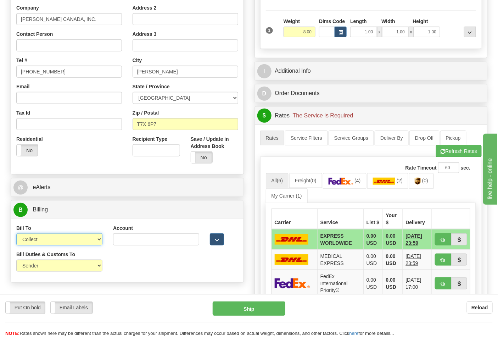
click at [57, 238] on select "Sender Recipient Third Party Collect" at bounding box center [59, 239] width 86 height 12
select select "2"
click at [16, 234] on select "Sender Recipient Third Party Collect" at bounding box center [59, 239] width 86 height 12
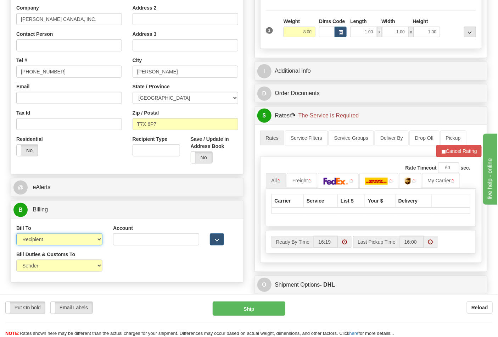
drag, startPoint x: 45, startPoint y: 241, endPoint x: 45, endPoint y: 246, distance: 4.6
click at [45, 241] on select "Sender Recipient Third Party Collect" at bounding box center [59, 239] width 86 height 12
click at [16, 234] on select "Sender Recipient Third Party Collect" at bounding box center [59, 239] width 86 height 12
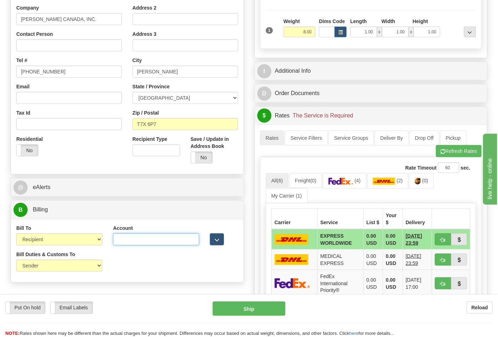
click at [160, 236] on input "Account" at bounding box center [156, 239] width 86 height 12
paste input "661159723"
type input "661159723"
click at [357, 185] on link "(4)" at bounding box center [345, 180] width 44 height 15
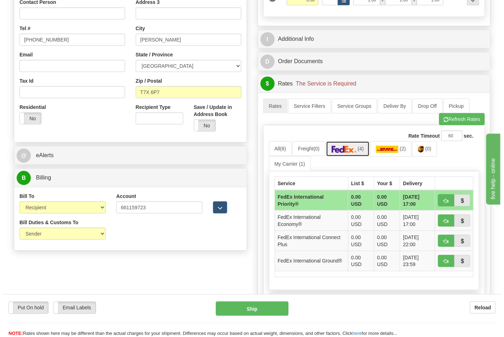
scroll to position [236, 0]
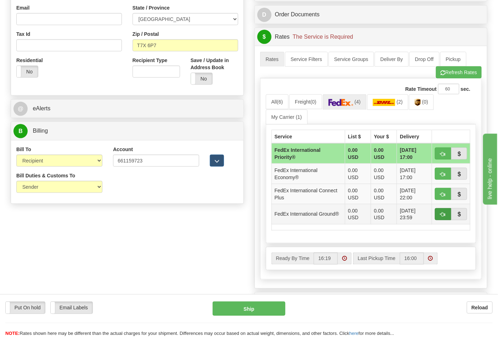
click at [435, 214] on td at bounding box center [451, 214] width 38 height 20
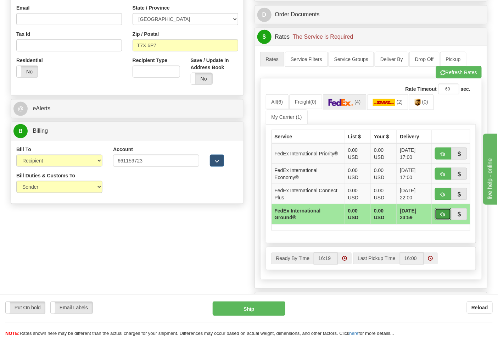
click at [439, 214] on button "button" at bounding box center [443, 214] width 16 height 12
type input "92"
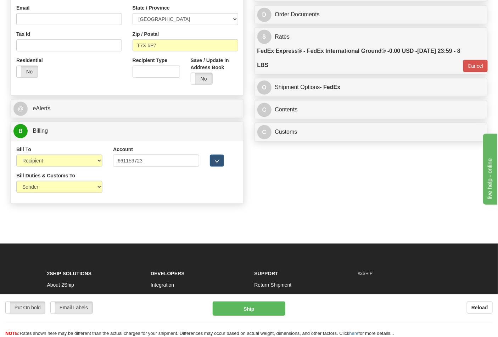
click at [290, 103] on div "C Contents Documents Commodities" at bounding box center [371, 110] width 233 height 18
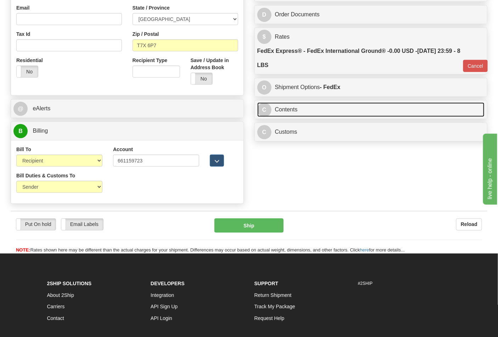
click at [316, 112] on link "C Contents" at bounding box center [371, 109] width 228 height 15
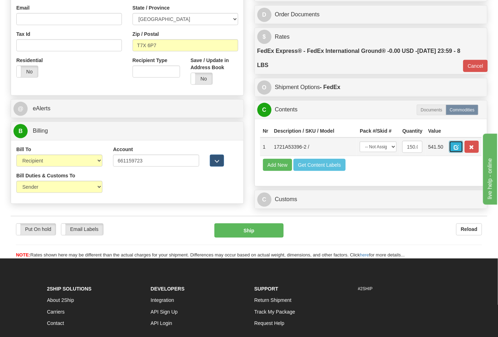
click at [459, 149] on span "button" at bounding box center [456, 147] width 5 height 5
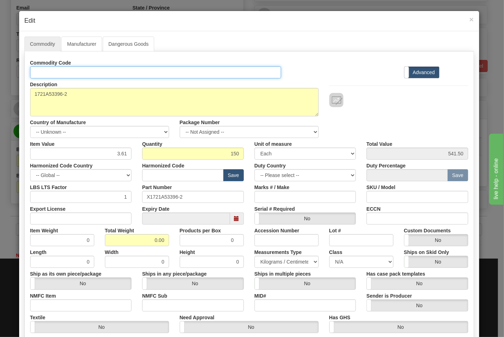
click at [100, 75] on input "Id" at bounding box center [155, 72] width 251 height 12
type input "TRANSFORMERS"
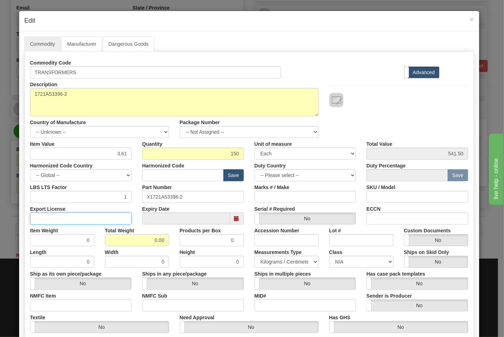
click at [96, 219] on input "Export License" at bounding box center [81, 218] width 102 height 12
type input "N/A"
drag, startPoint x: 136, startPoint y: 237, endPoint x: 185, endPoint y: 240, distance: 49.4
click at [185, 240] on div "Item Weight 0 Total Weight 0.00 Products per Box 0 Accession Number Lot # Custo…" at bounding box center [249, 235] width 449 height 22
type input "8"
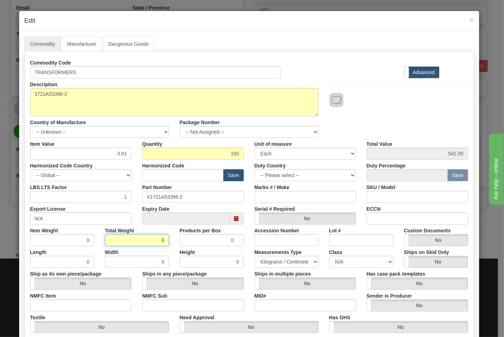
type input "0.0533"
click at [86, 301] on input "NMFC Item" at bounding box center [81, 305] width 102 height 12
type input "63170"
click at [153, 308] on input "NMFC Sub" at bounding box center [193, 305] width 102 height 12
type input "4"
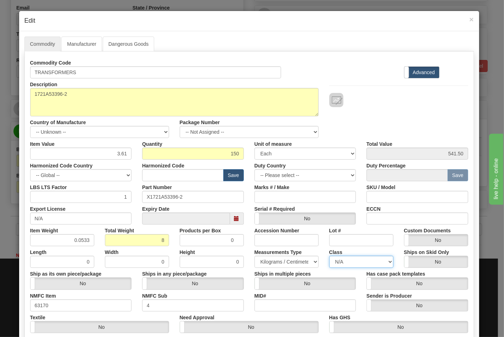
click at [344, 264] on select "N/A 50.0 55.0 60.0 65.0 70.0 85.0 92.5 100.0 125.0 175.0 250.0 300.0 400.0" at bounding box center [361, 262] width 64 height 12
select select "70.0"
click at [329, 256] on select "N/A 50.0 55.0 60.0 65.0 70.0 85.0 92.5 100.0 125.0 175.0 250.0 300.0 400.0" at bounding box center [361, 262] width 64 height 12
click at [378, 218] on input "ECCN" at bounding box center [418, 218] width 102 height 12
type input "EAR99"
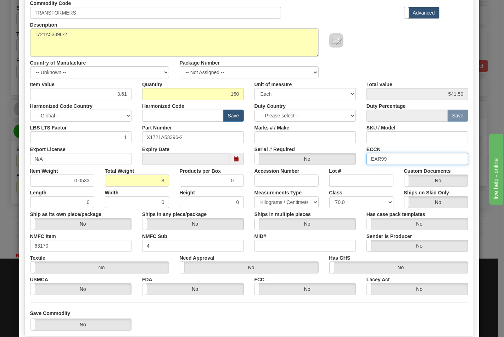
scroll to position [102, 0]
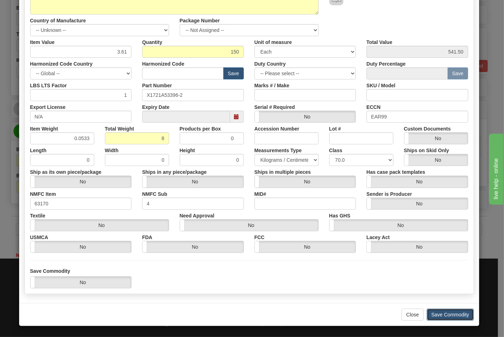
drag, startPoint x: 447, startPoint y: 314, endPoint x: 364, endPoint y: 294, distance: 85.0
click at [447, 314] on button "Save Commodity" at bounding box center [450, 314] width 47 height 12
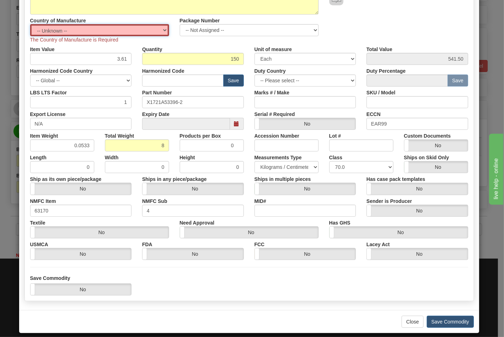
click at [90, 31] on select "-- Unknown -- AFGHANISTAN ALAND ISLANDS ALBANIA ALGERIA AMERICAN SAMOA ANDORRA …" at bounding box center [99, 30] width 139 height 12
select select "US"
click at [30, 24] on select "-- Unknown -- AFGHANISTAN ALAND ISLANDS ALBANIA ALGERIA AMERICAN SAMOA ANDORRA …" at bounding box center [99, 30] width 139 height 12
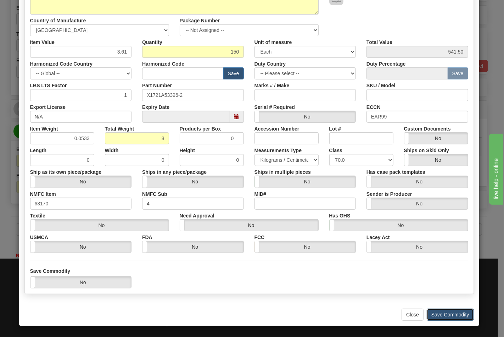
click at [441, 316] on button "Save Commodity" at bounding box center [450, 314] width 47 height 12
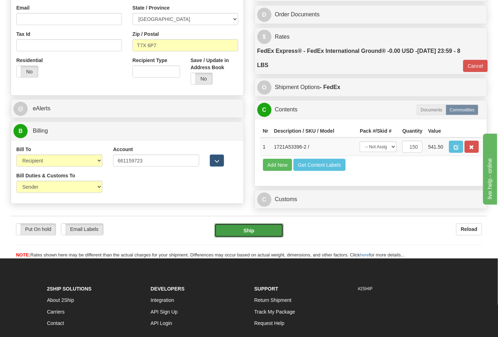
click at [251, 238] on button "Ship" at bounding box center [248, 230] width 69 height 14
